Goal: Information Seeking & Learning: Learn about a topic

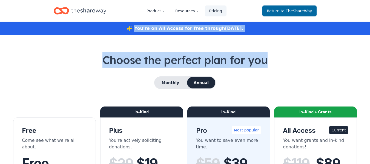
drag, startPoint x: 369, startPoint y: 22, endPoint x: 372, endPoint y: 34, distance: 12.6
click at [369, 34] on html "Product Resources Pricing Return to TheShareWay You're on All Access for free t…" at bounding box center [185, 82] width 370 height 164
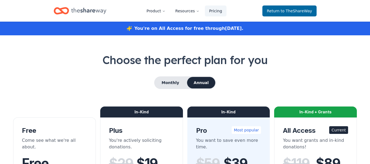
click at [42, 138] on div "Come see what we're all about." at bounding box center [54, 144] width 65 height 15
click at [368, 11] on header "Product Resources Pricing Return to TheShareWay" at bounding box center [185, 11] width 370 height 22
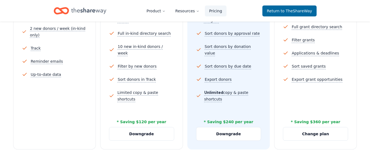
scroll to position [190, 0]
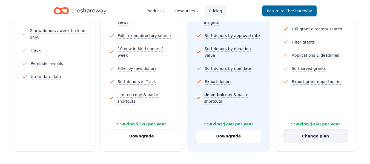
click at [313, 134] on button "Change plan" at bounding box center [315, 135] width 65 height 13
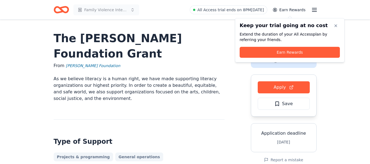
scroll to position [54, 0]
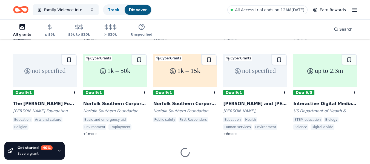
scroll to position [329, 0]
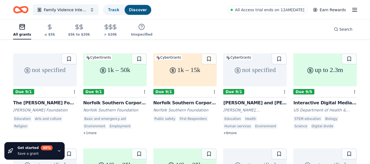
click at [42, 100] on div "The [PERSON_NAME] Foundation Grants" at bounding box center [44, 103] width 63 height 7
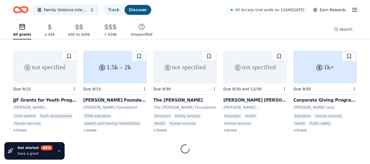
scroll to position [526, 0]
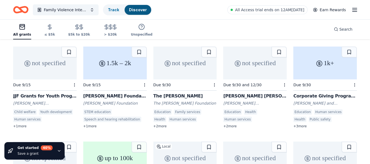
click at [62, 93] on div "JJF Grants for Youth Programs" at bounding box center [44, 96] width 63 height 7
click at [181, 93] on div "The Llewellyn Grant" at bounding box center [184, 96] width 63 height 7
click at [260, 93] on div "Grace Helen Spearman Charitable Foundation Grant" at bounding box center [254, 96] width 63 height 7
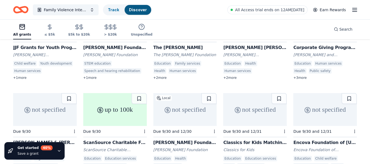
scroll to position [550, 0]
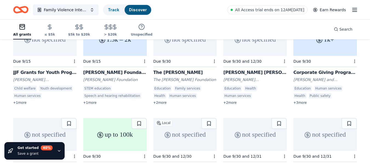
click at [342, 69] on div "Corporate Giving Program: Requests over $1000" at bounding box center [324, 72] width 63 height 7
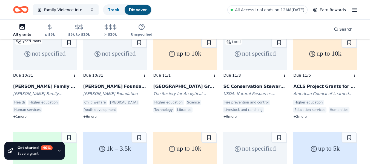
scroll to position [893, 0]
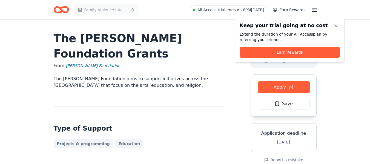
click at [108, 39] on h1 "The Chisholm Foundation Grants" at bounding box center [139, 46] width 171 height 31
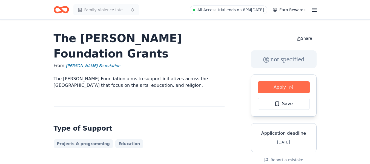
click at [283, 88] on button "Apply" at bounding box center [284, 87] width 52 height 12
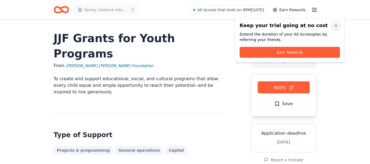
click at [336, 28] on button "button" at bounding box center [335, 25] width 11 height 11
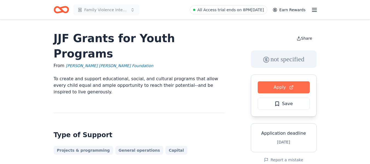
click at [284, 87] on button "Apply" at bounding box center [284, 87] width 52 height 12
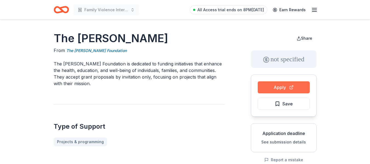
click at [280, 87] on button "Apply" at bounding box center [284, 87] width 52 height 12
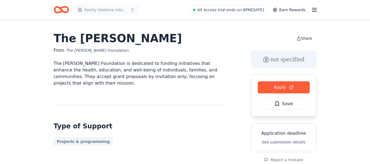
click at [92, 51] on link "The Llewellyn Foundation" at bounding box center [97, 50] width 63 height 7
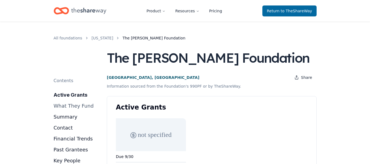
click at [74, 106] on button "what they fund" at bounding box center [74, 106] width 40 height 9
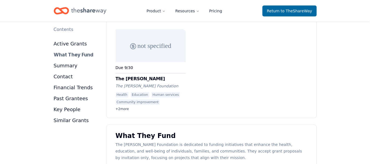
scroll to position [186, 0]
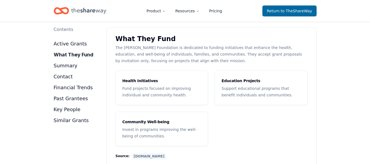
click at [145, 156] on div "www.llewellynfoundation.org" at bounding box center [149, 156] width 34 height 6
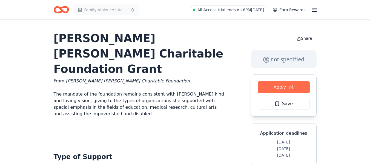
click at [298, 86] on button "Apply" at bounding box center [284, 87] width 52 height 12
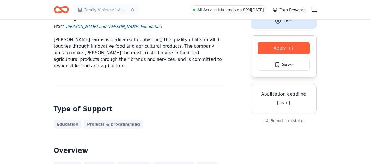
scroll to position [41, 0]
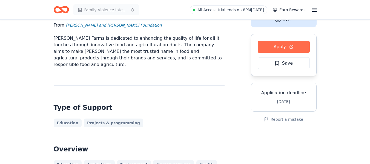
click at [287, 47] on button "Apply" at bounding box center [284, 47] width 52 height 12
